Goal: Navigation & Orientation: Find specific page/section

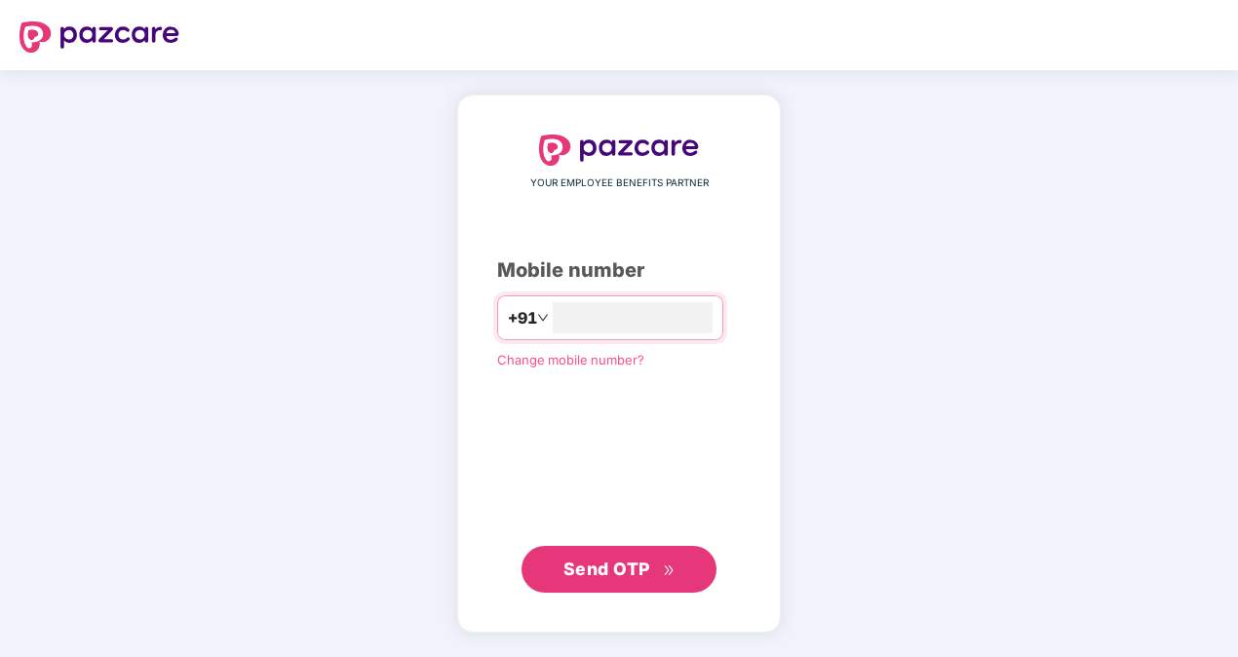
type input "**********"
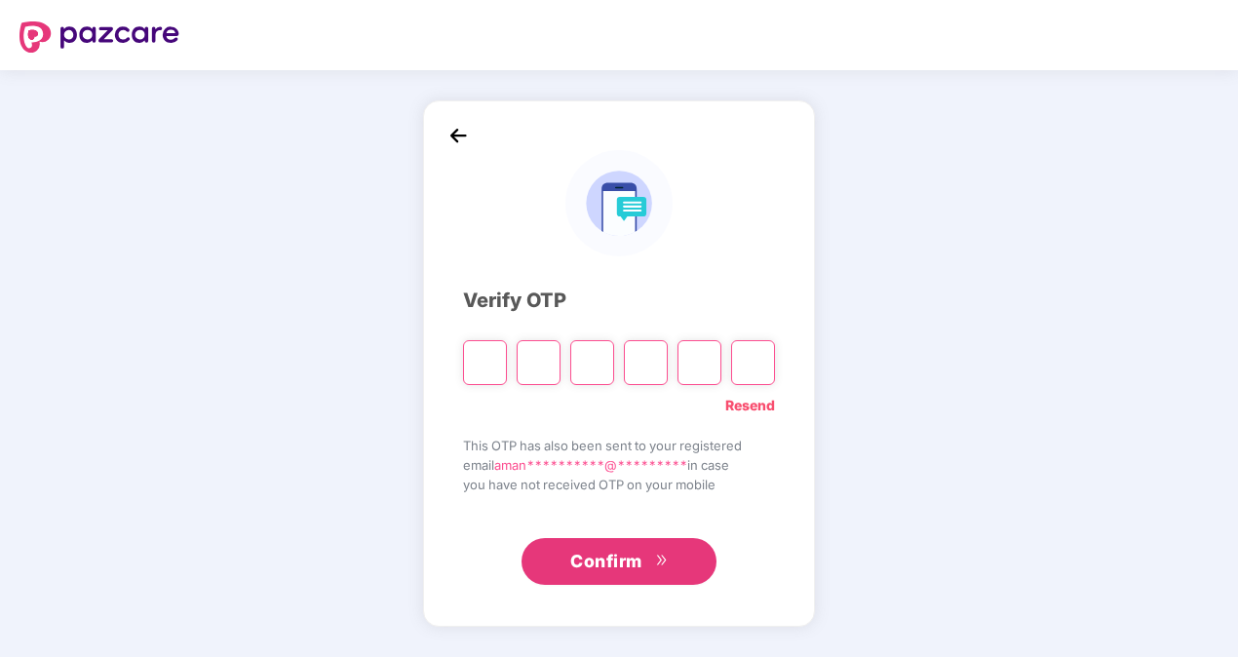
type input "*"
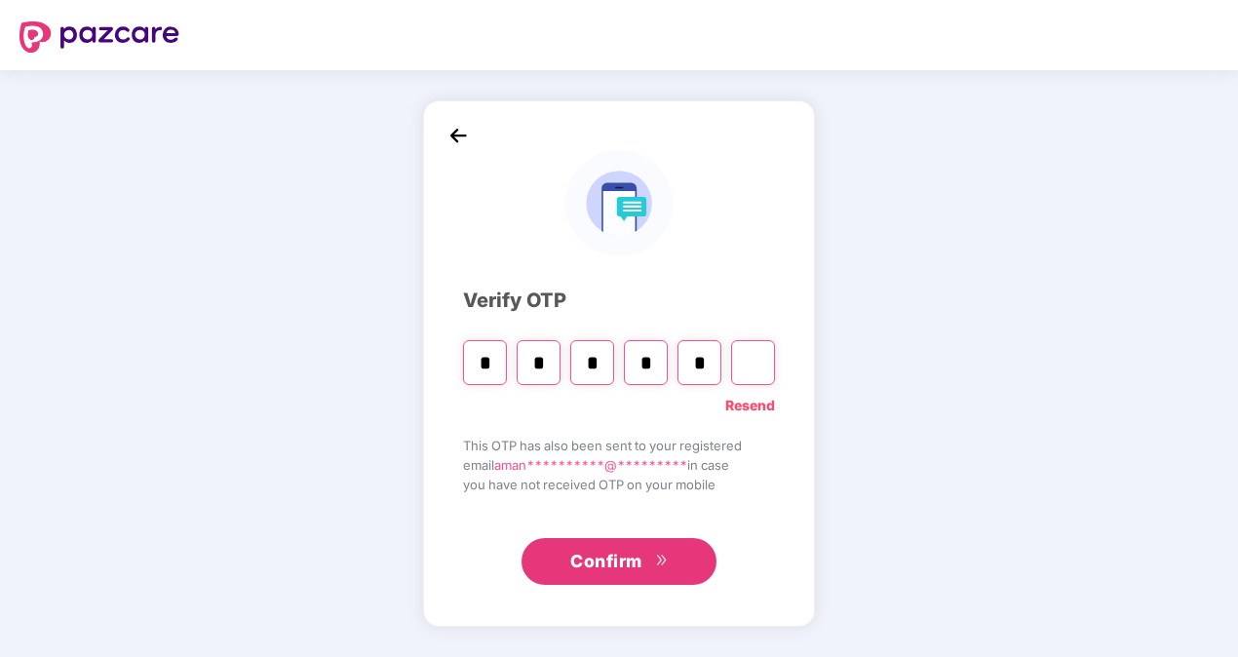
type input "*"
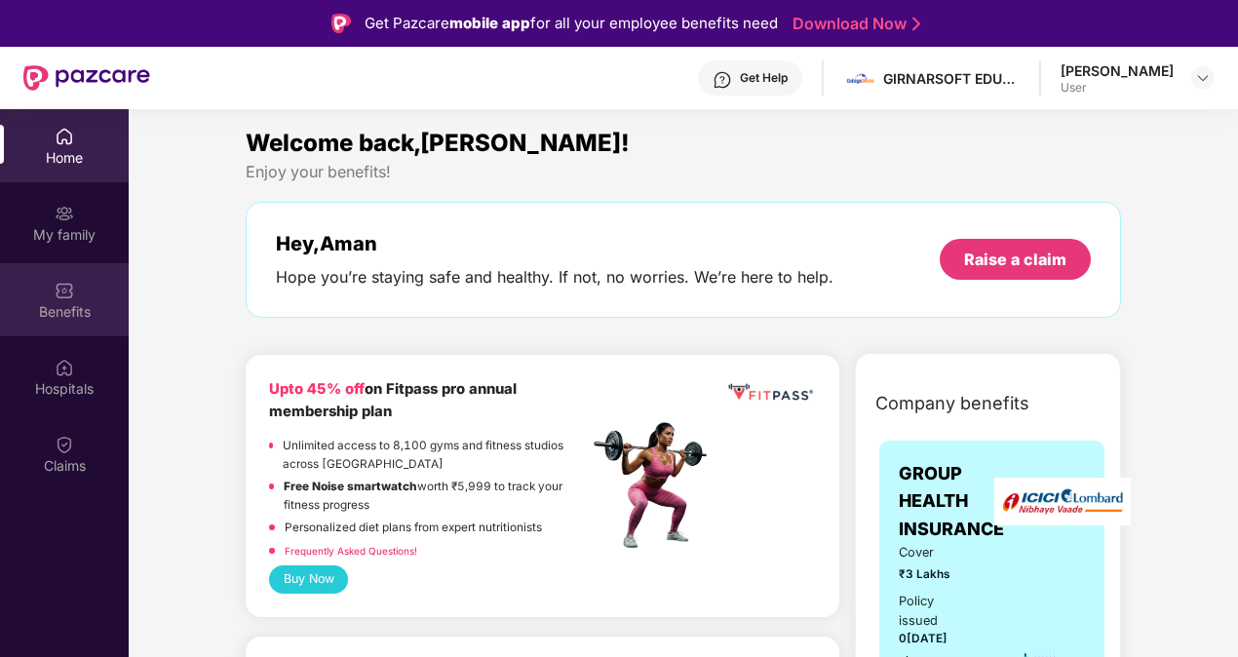
click at [65, 308] on div "Benefits" at bounding box center [64, 311] width 129 height 19
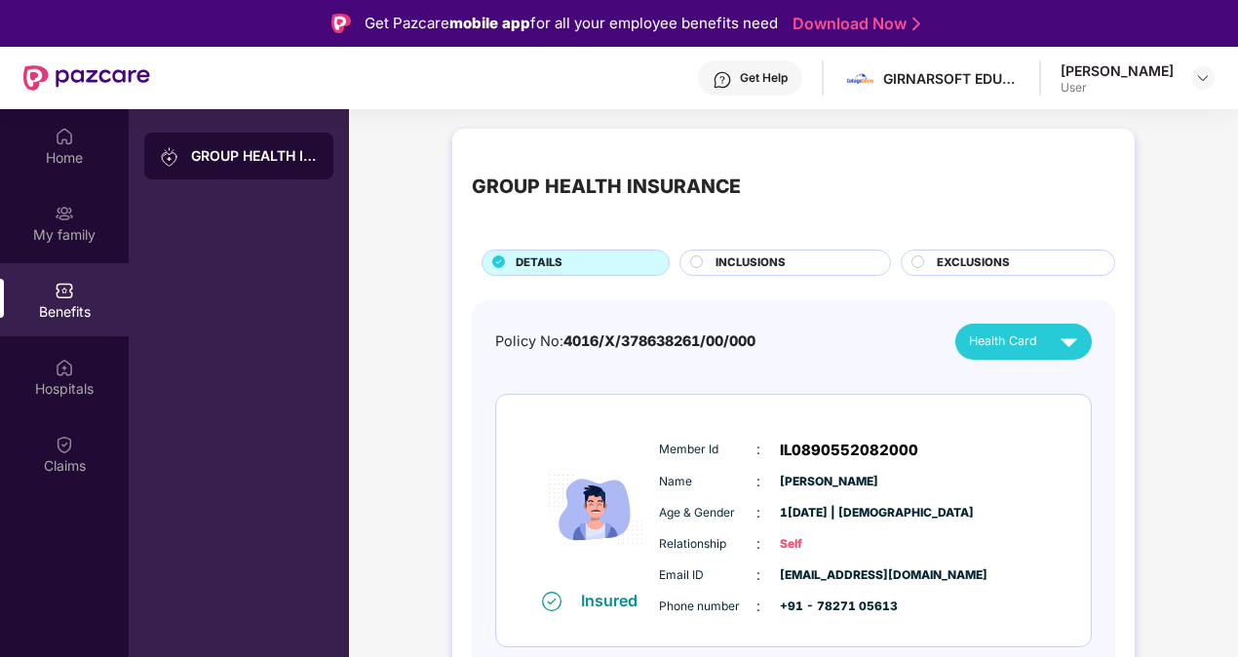
click at [730, 267] on span "INCLUSIONS" at bounding box center [750, 263] width 70 height 18
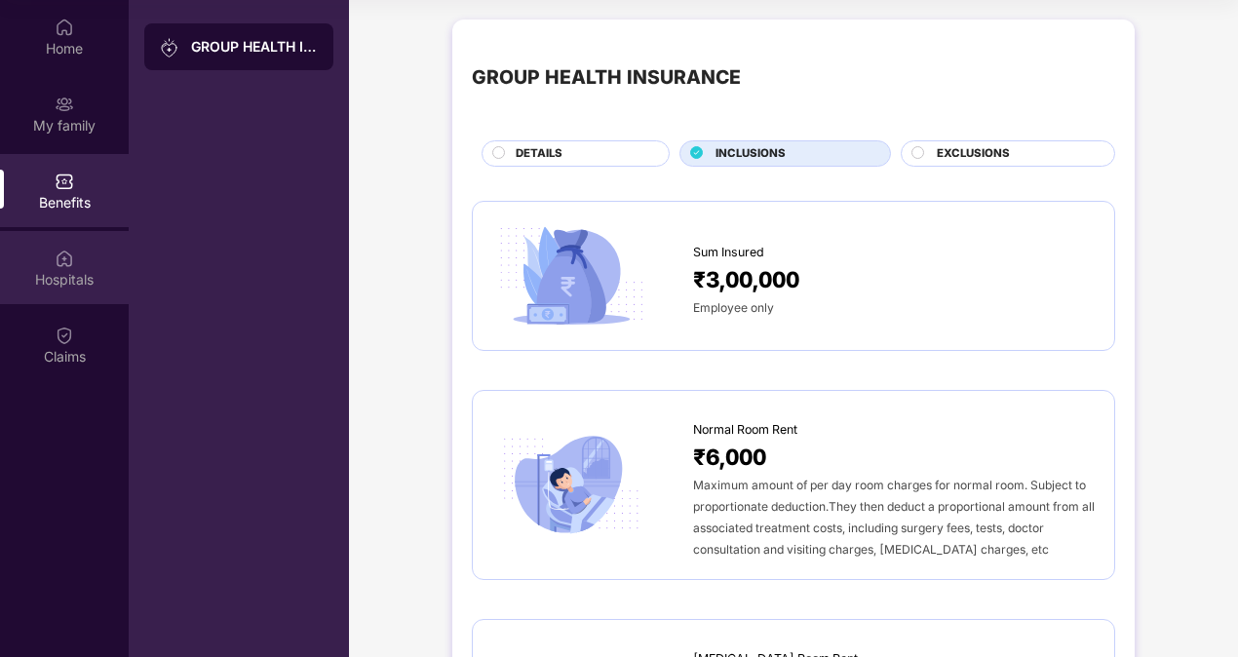
click at [96, 244] on div "Hospitals" at bounding box center [64, 267] width 129 height 73
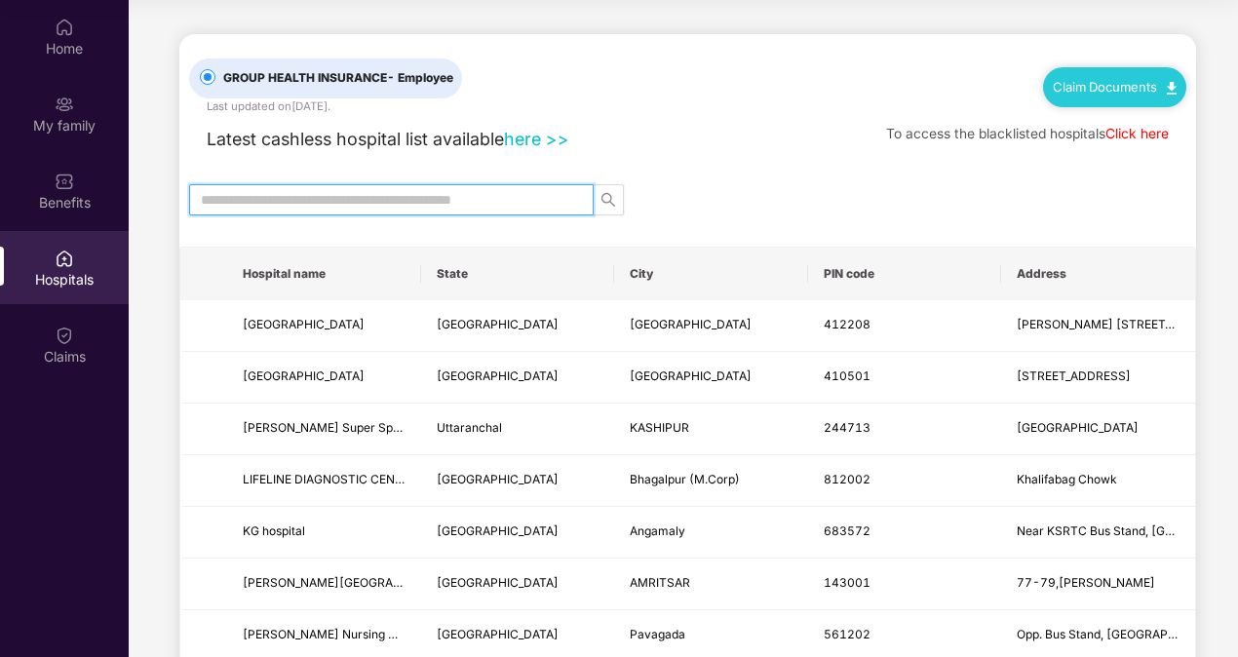
click at [456, 205] on input "text" at bounding box center [384, 199] width 366 height 21
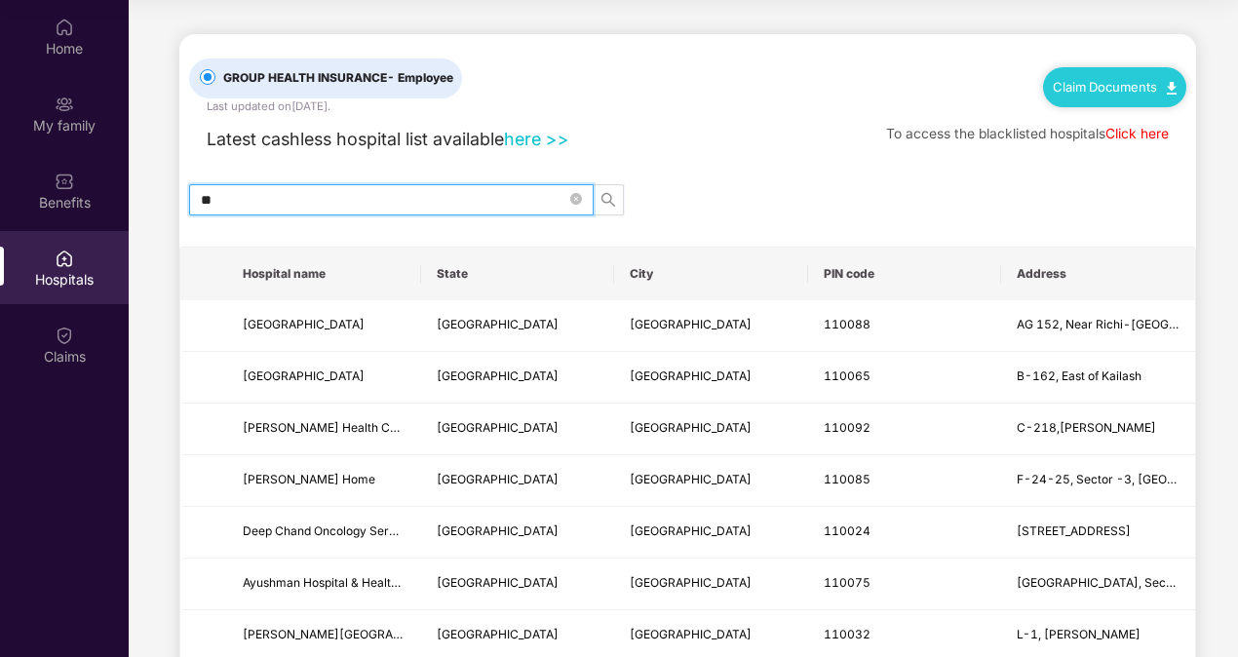
type input "*"
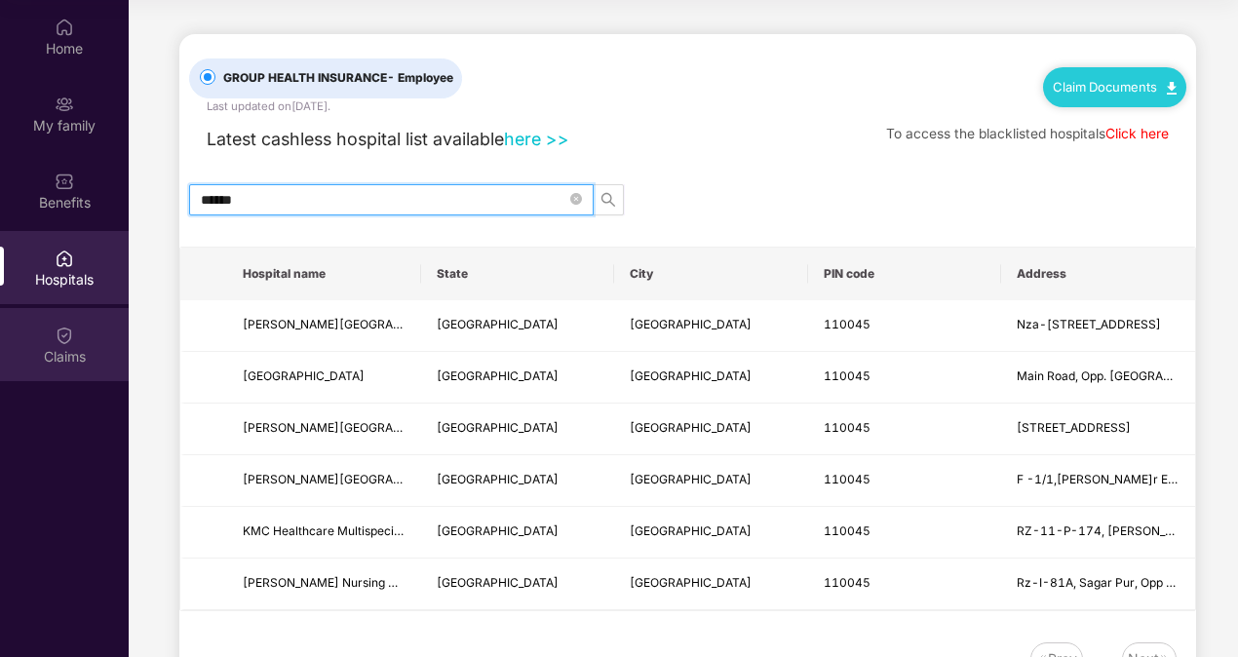
type input "******"
click at [87, 326] on div "Claims" at bounding box center [64, 344] width 129 height 73
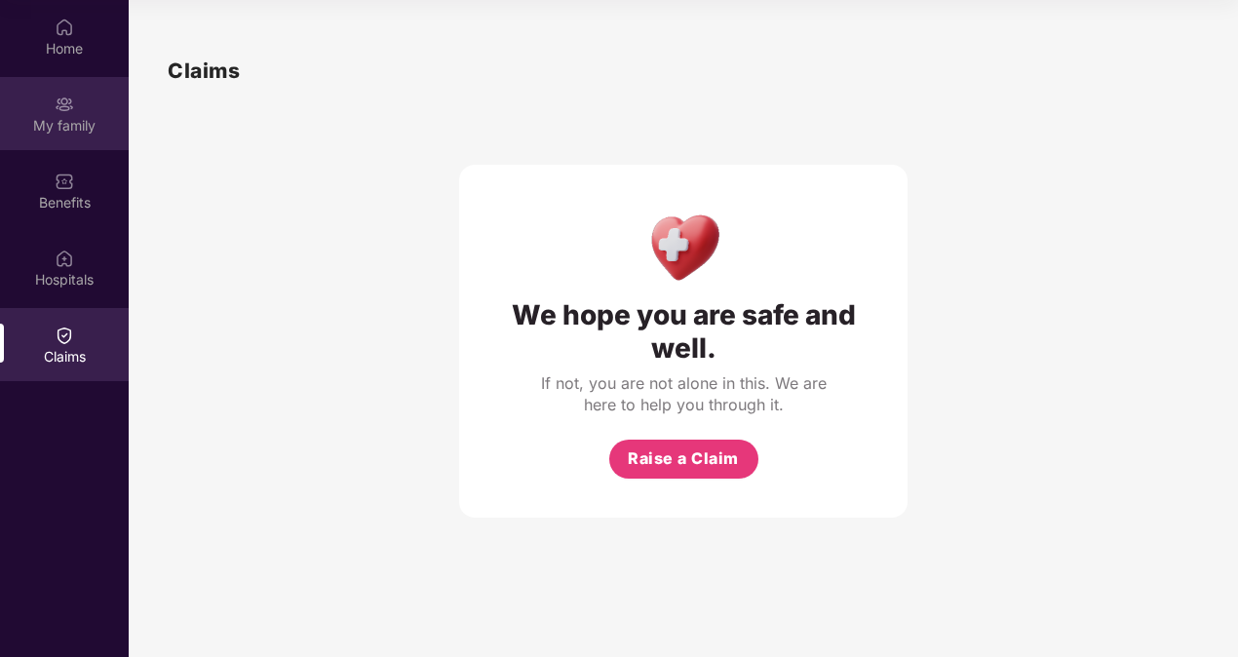
click at [60, 106] on img at bounding box center [64, 104] width 19 height 19
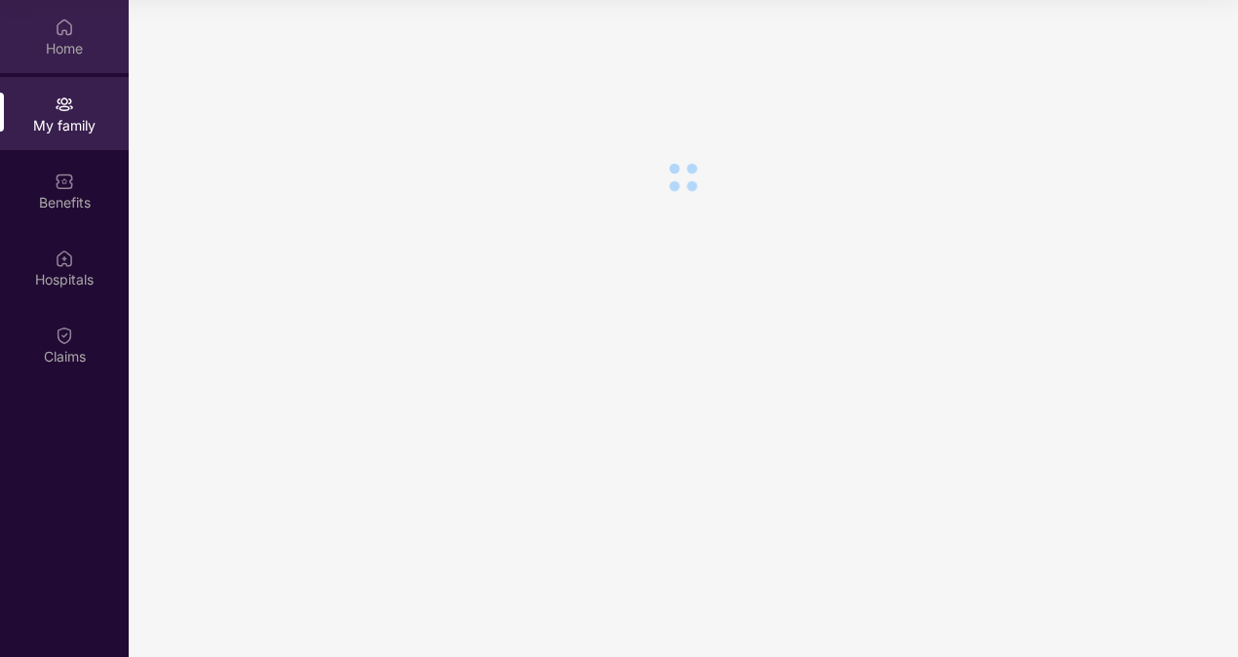
click at [66, 48] on div "Home" at bounding box center [64, 48] width 129 height 19
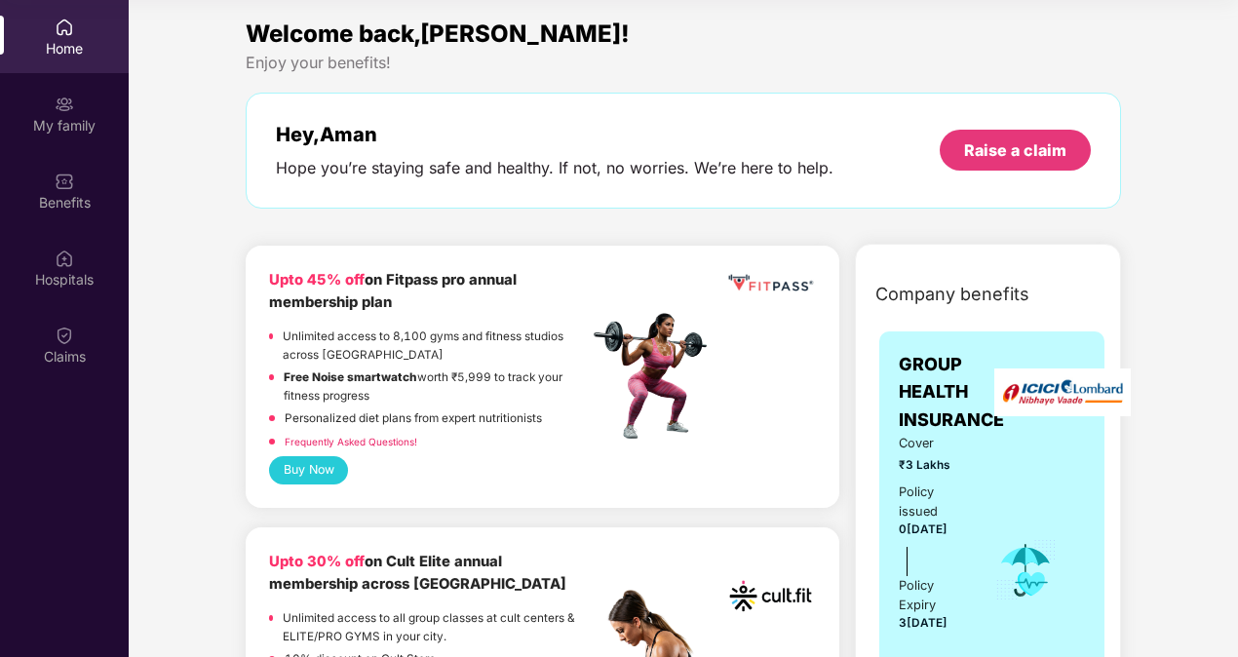
click at [64, 42] on div "Home" at bounding box center [64, 48] width 129 height 19
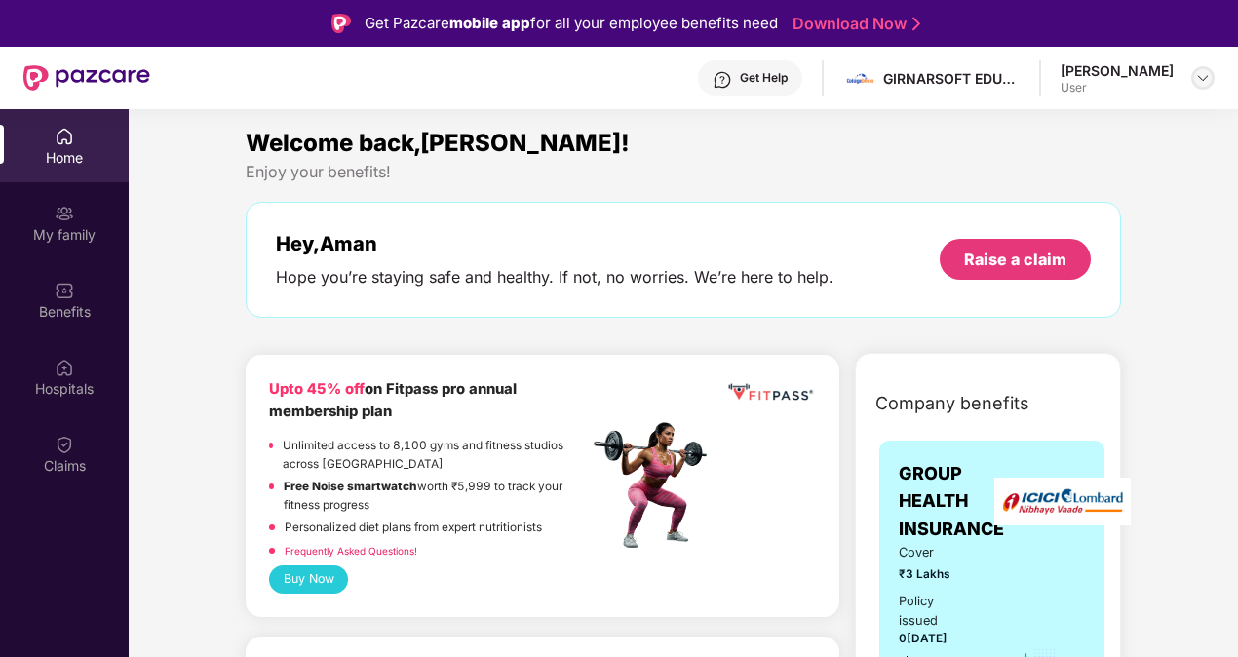
click at [1194, 78] on div at bounding box center [1202, 77] width 23 height 23
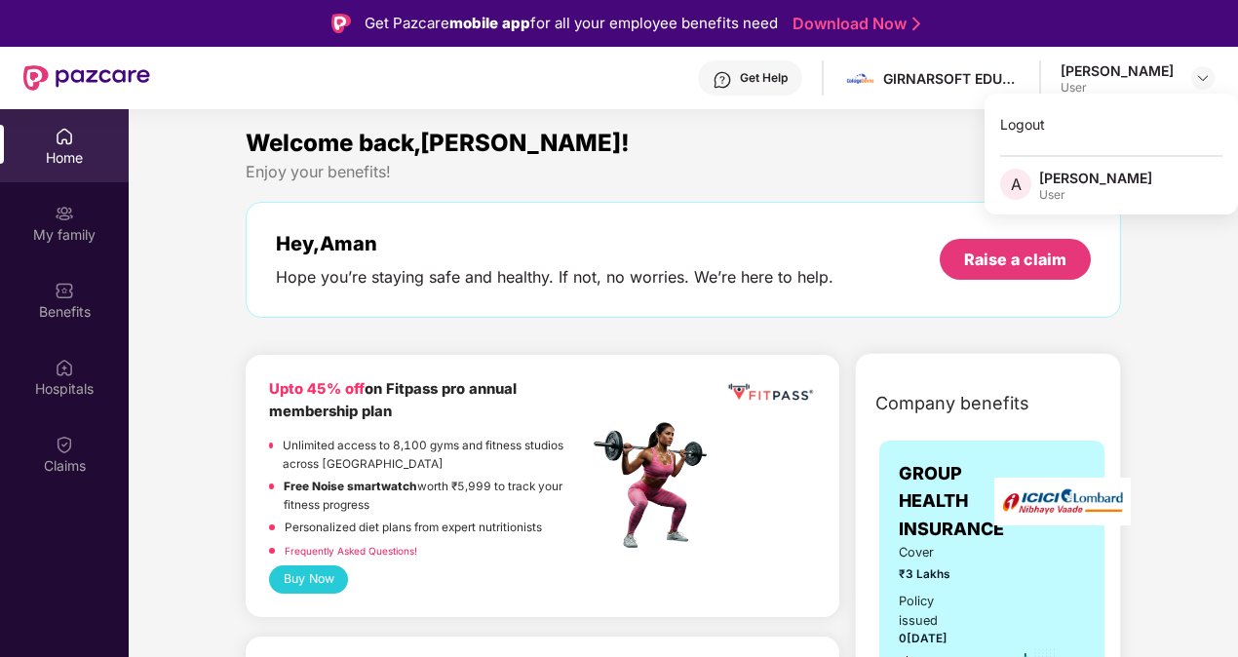
click at [1109, 192] on div "User" at bounding box center [1095, 195] width 113 height 16
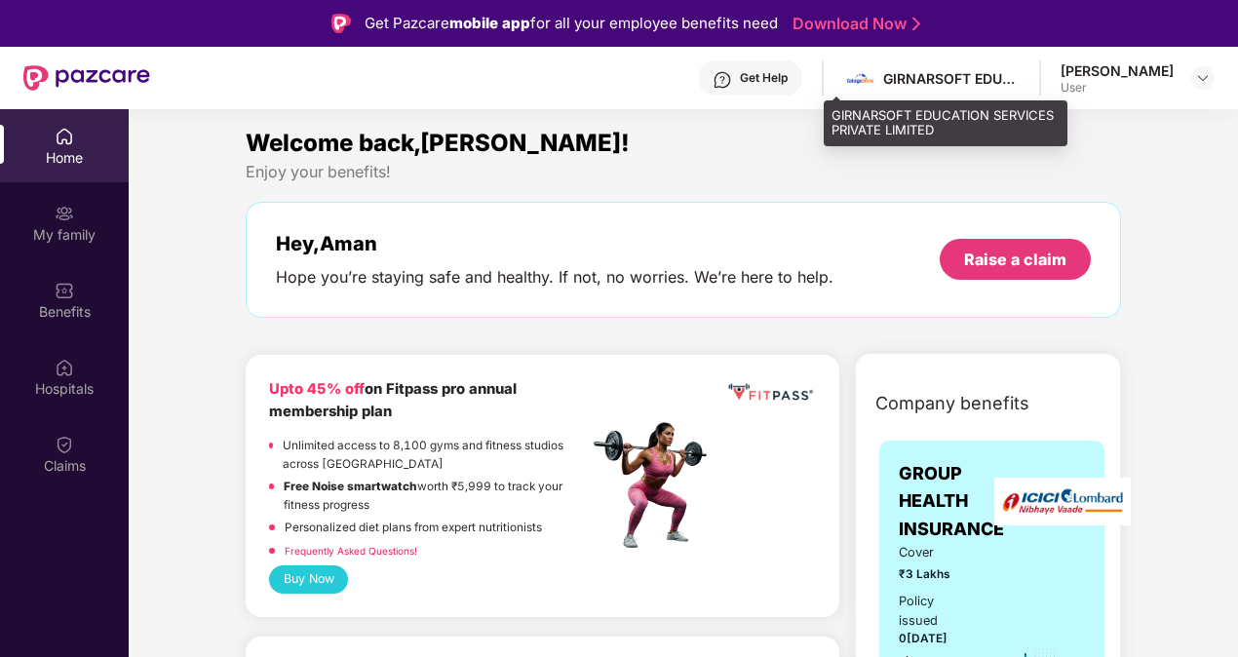
click at [961, 87] on div "GIRNARSOFT EDUCATION SERVICES PRIVATE LIMITED" at bounding box center [951, 78] width 136 height 19
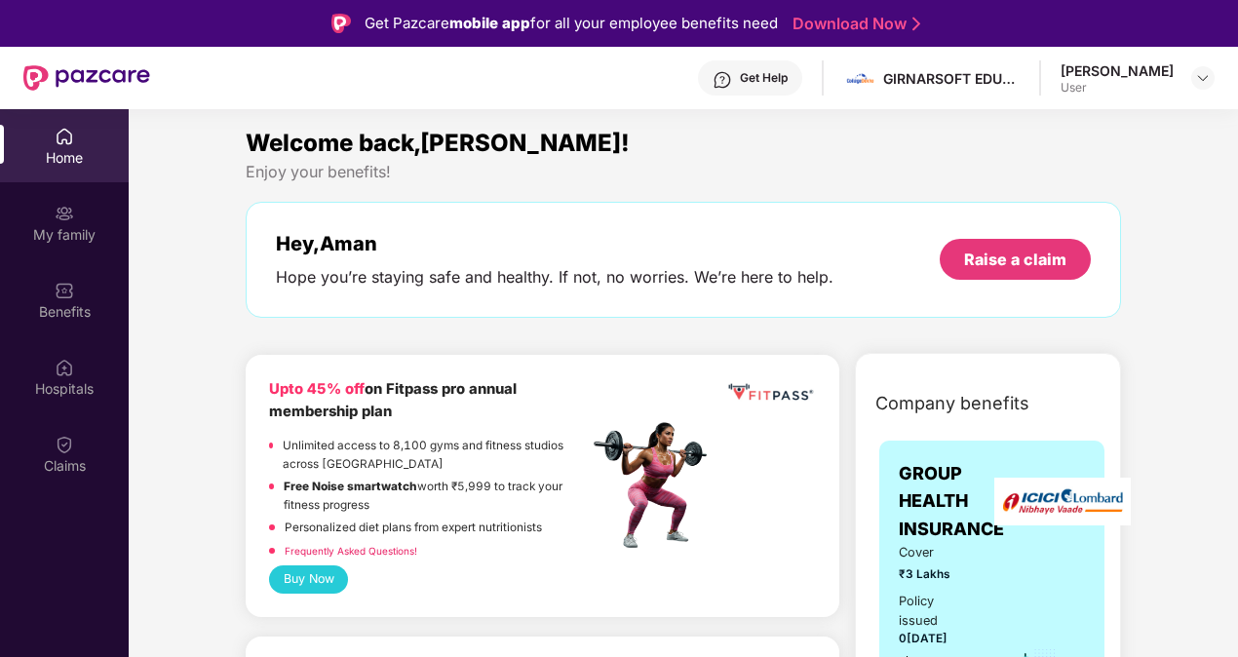
click at [851, 29] on link "Download Now" at bounding box center [853, 24] width 122 height 20
